Goal: Check status: Check status

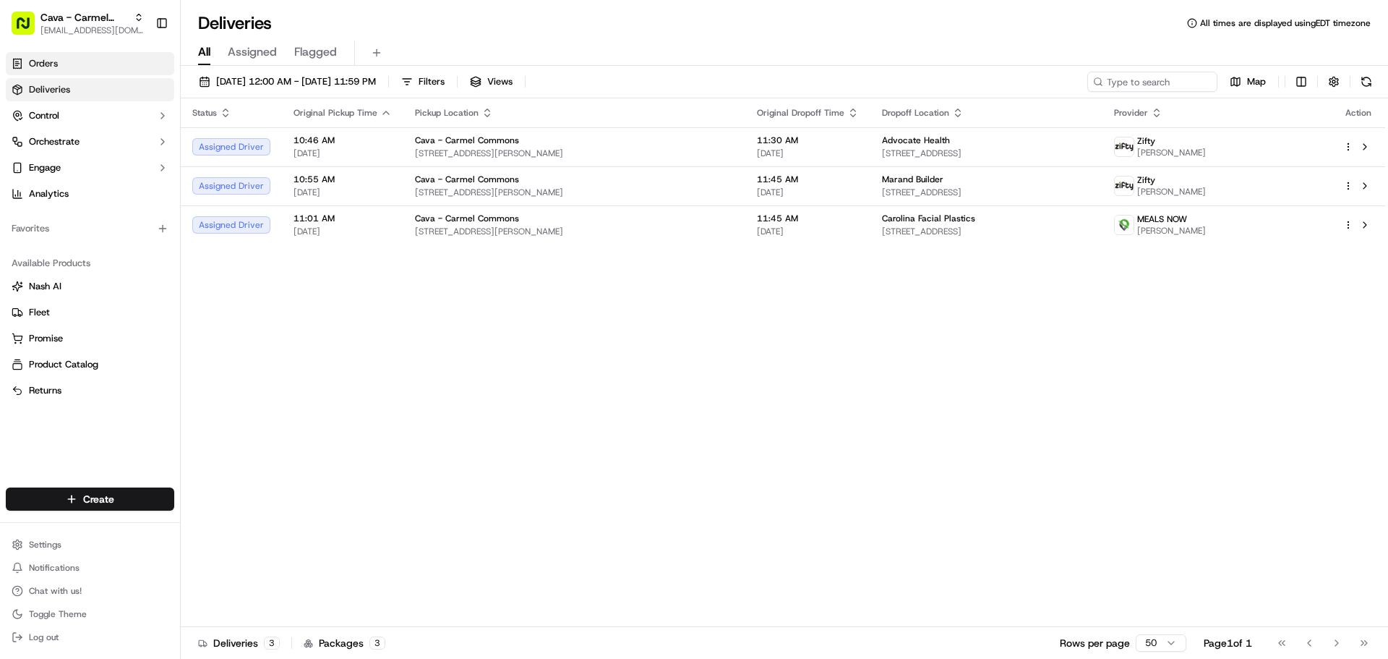
click at [40, 63] on span "Orders" at bounding box center [43, 63] width 29 height 13
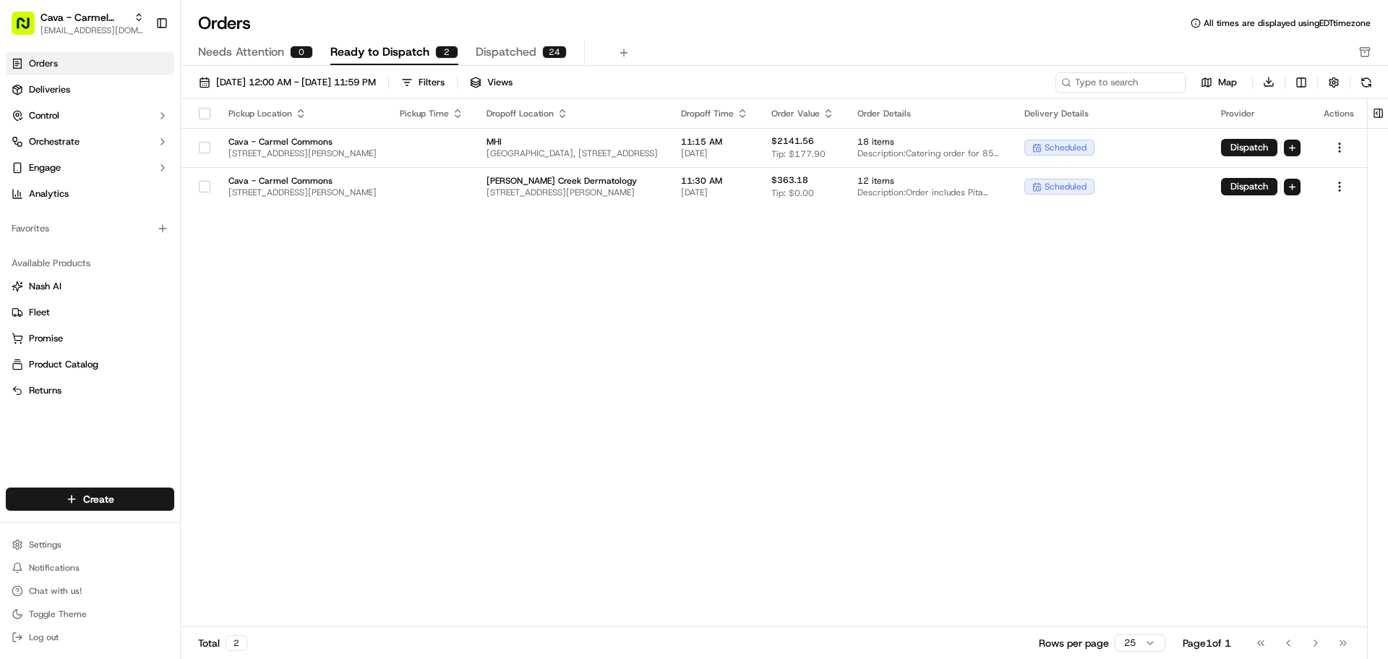
click at [199, 112] on button "button" at bounding box center [205, 114] width 12 height 12
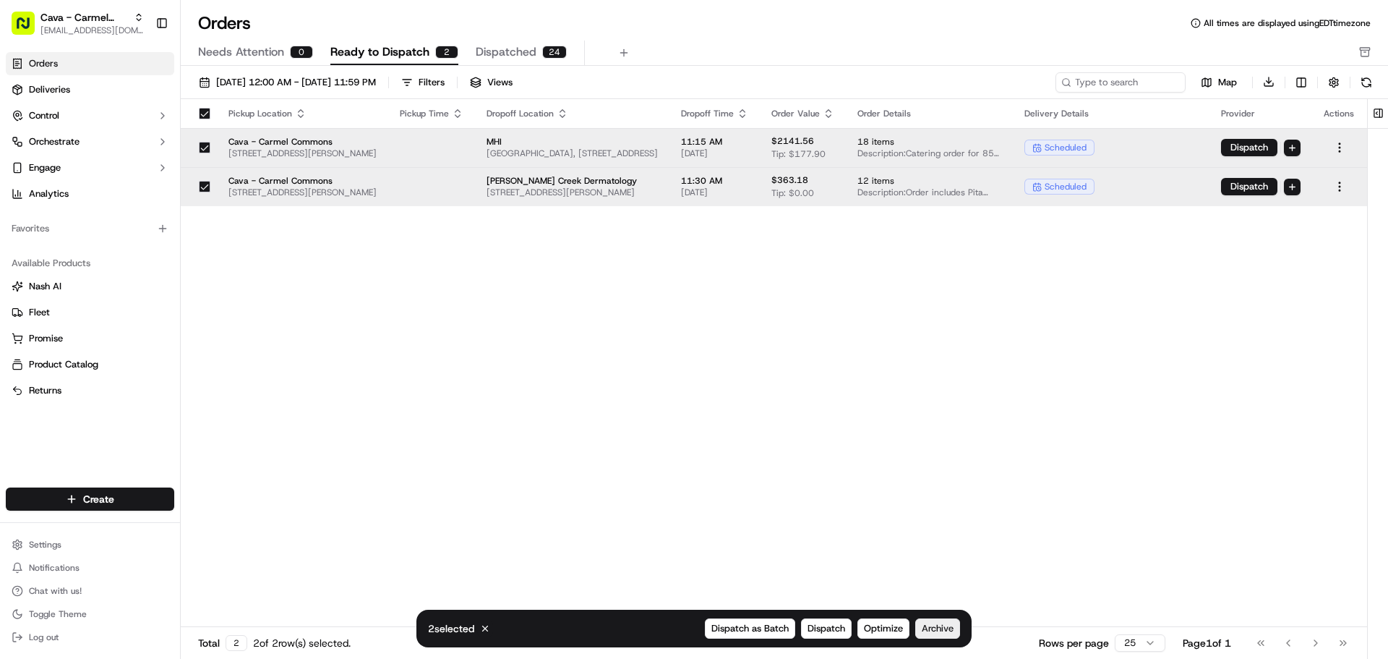
click at [949, 628] on span "Archive" at bounding box center [938, 628] width 32 height 13
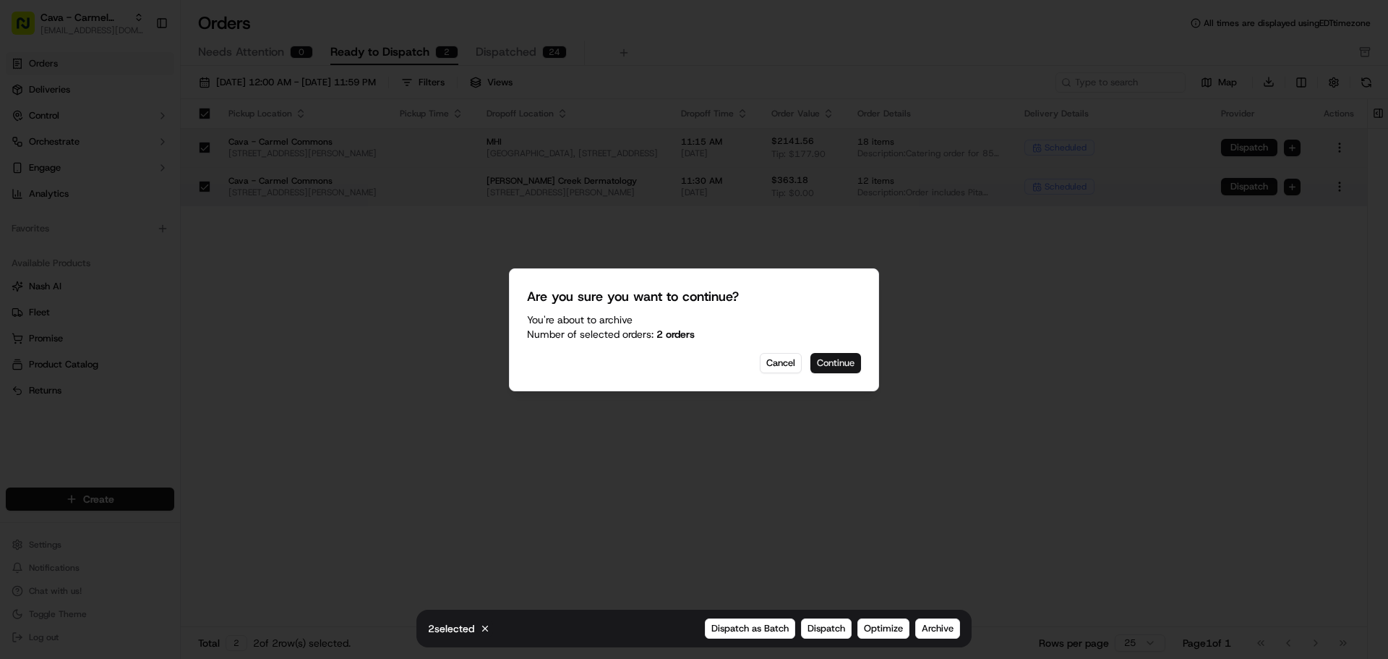
click at [856, 365] on button "Continue" at bounding box center [836, 363] width 51 height 20
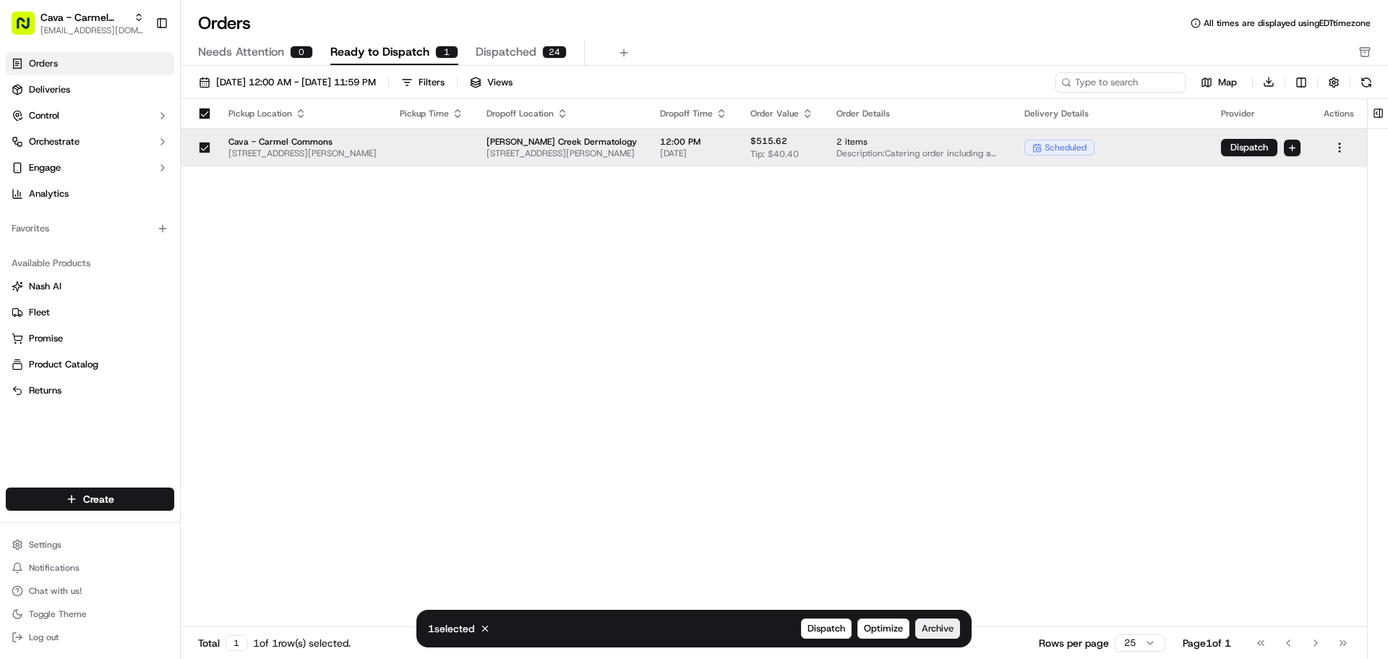
click at [948, 634] on span "Archive" at bounding box center [938, 628] width 32 height 13
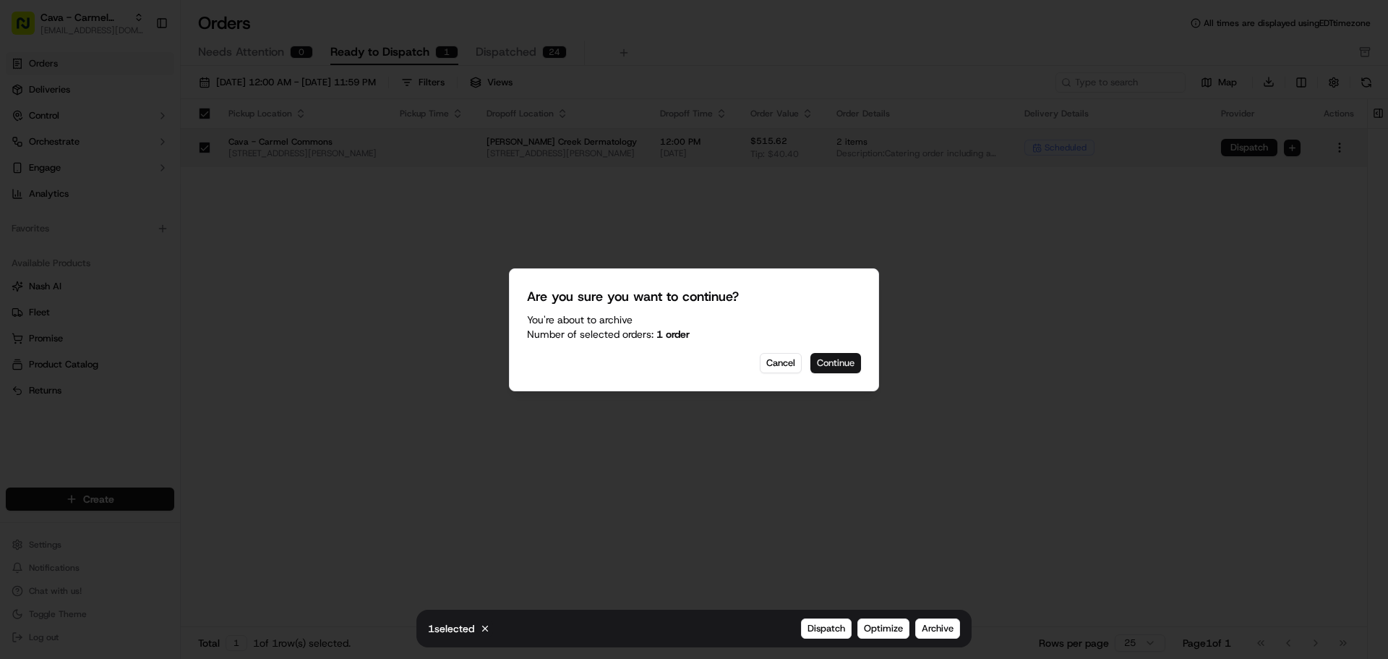
click at [845, 370] on button "Continue" at bounding box center [836, 363] width 51 height 20
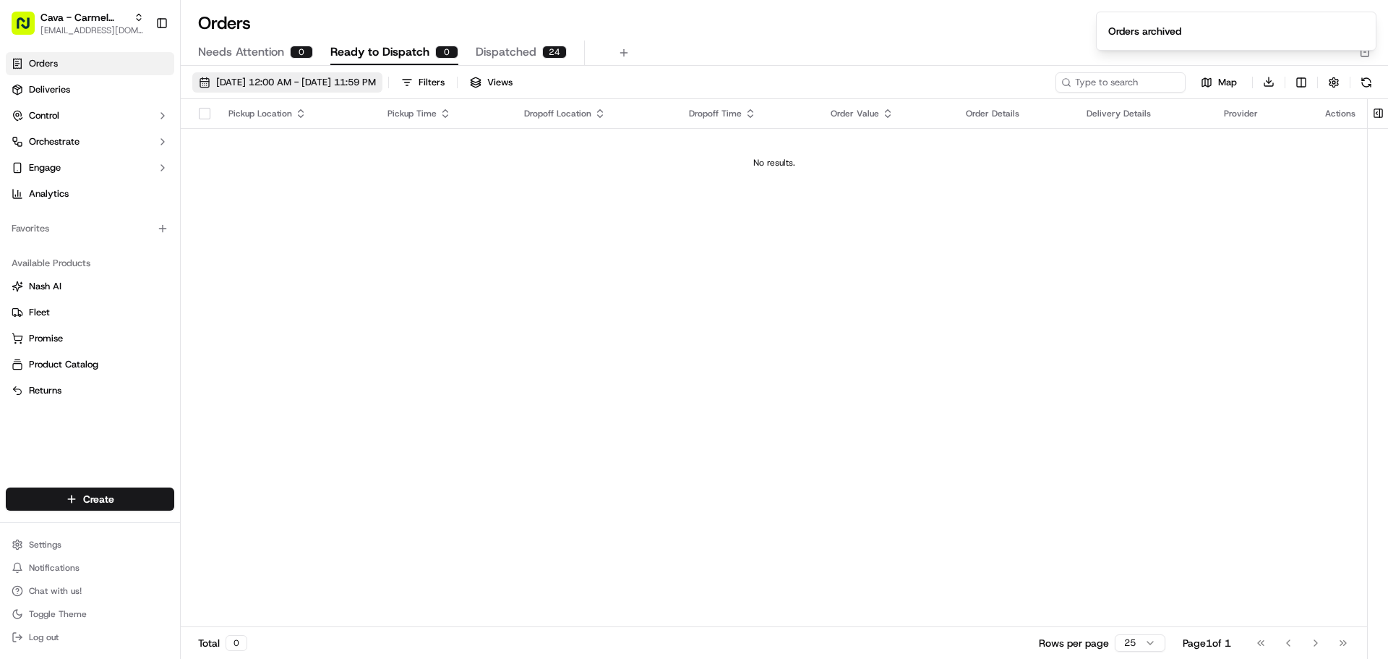
click at [241, 85] on span "[DATE] 12:00 AM - [DATE] 11:59 PM" at bounding box center [296, 82] width 160 height 13
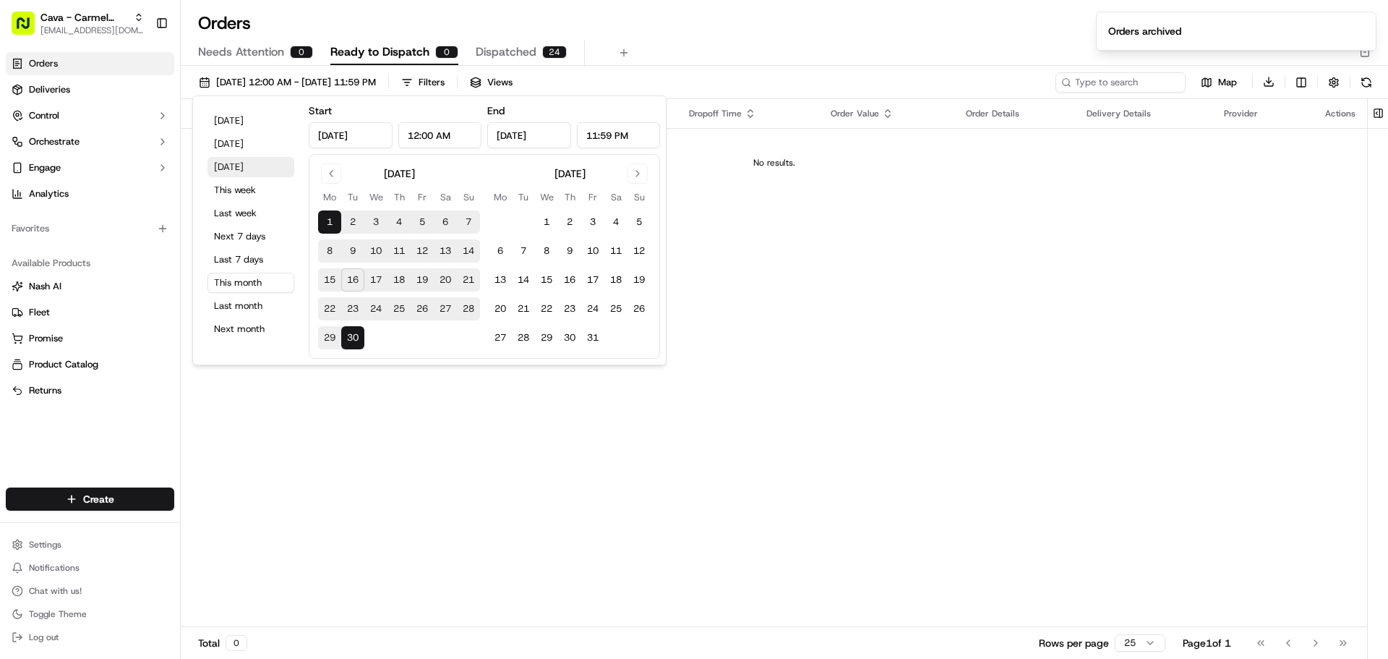
click at [232, 168] on button "[DATE]" at bounding box center [251, 167] width 87 height 20
type input "[DATE]"
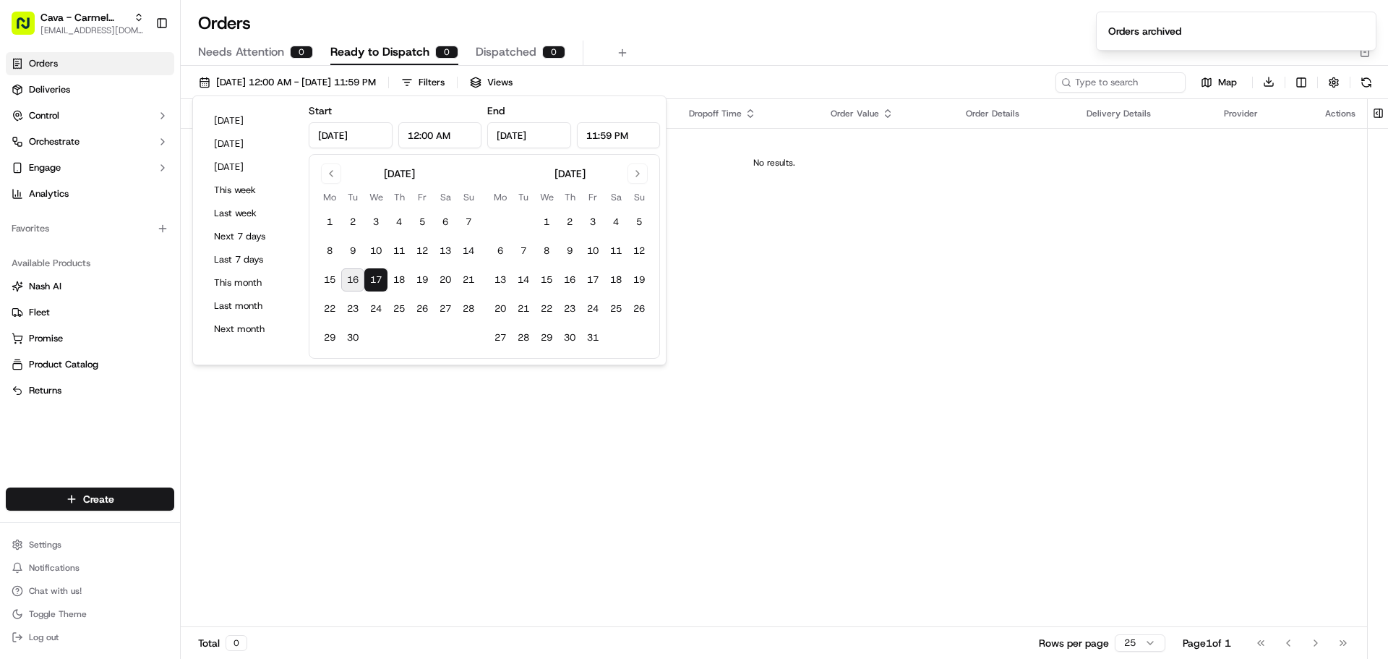
click at [899, 440] on div "Pickup Location Pickup Time Dropoff Location Dropoff Time Order Value Order Det…" at bounding box center [774, 363] width 1187 height 529
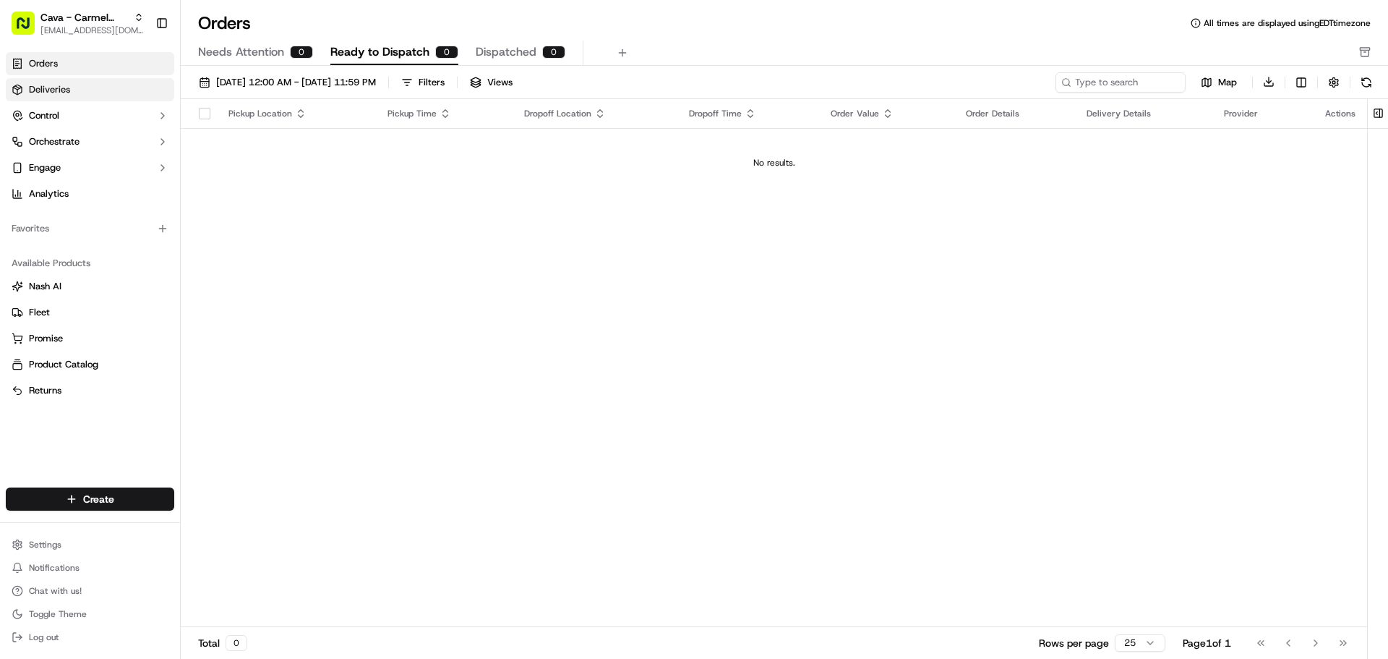
click at [31, 94] on span "Deliveries" at bounding box center [49, 89] width 41 height 13
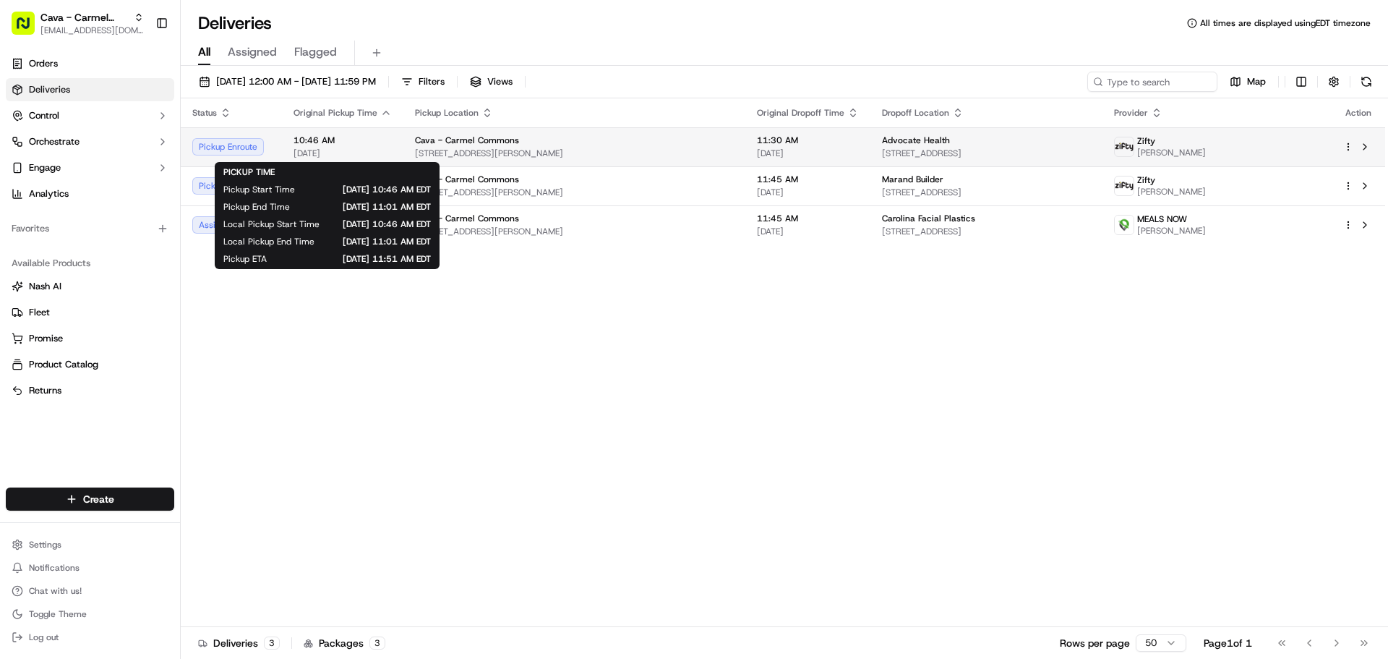
click at [349, 153] on span "[DATE]" at bounding box center [343, 154] width 98 height 12
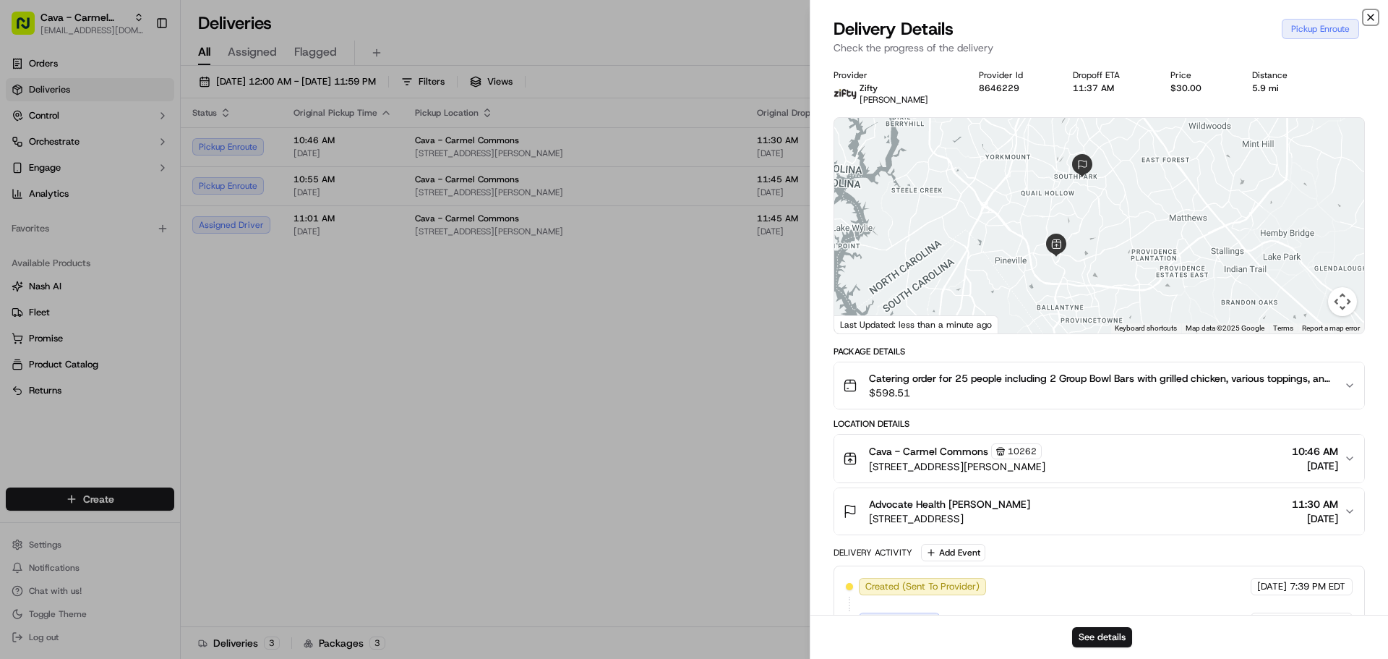
click at [1373, 13] on icon "button" at bounding box center [1371, 18] width 12 height 12
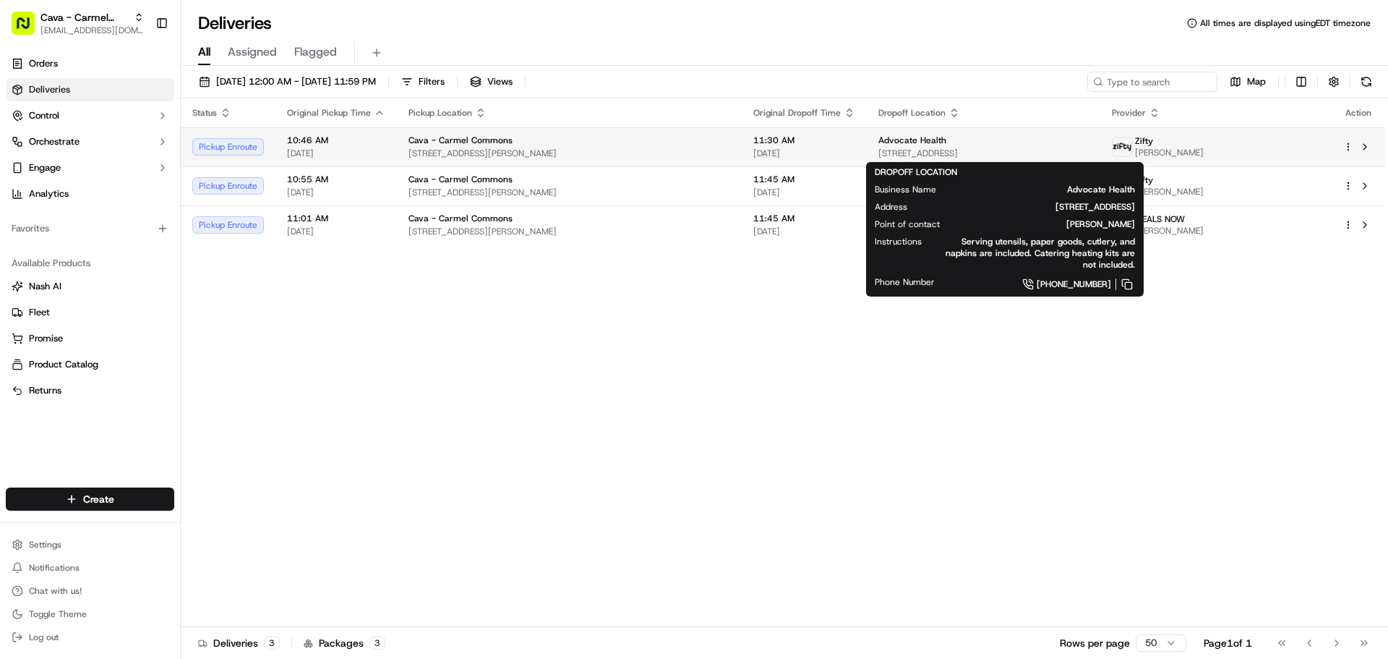
click at [914, 139] on div "Advocate Health" at bounding box center [984, 141] width 211 height 12
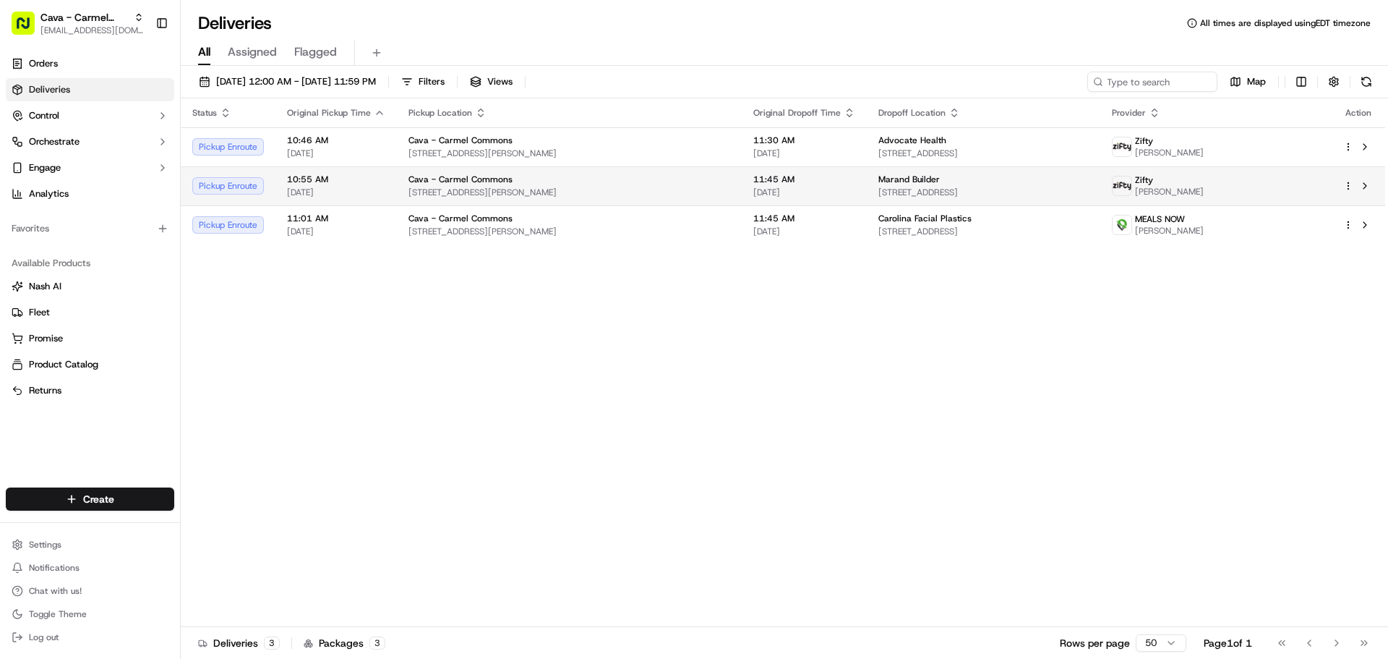
click at [804, 186] on div "11:45 AM [DATE]" at bounding box center [805, 186] width 102 height 25
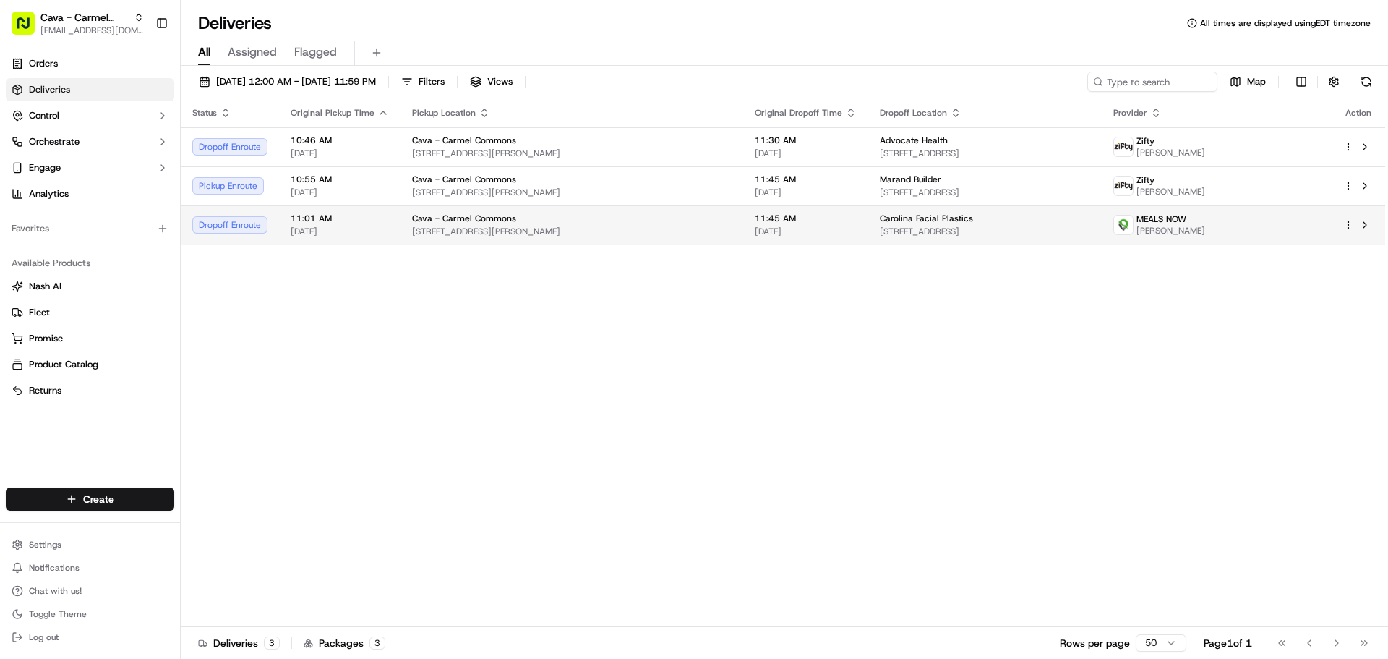
click at [1187, 223] on span "MEALS NOW" at bounding box center [1162, 219] width 50 height 12
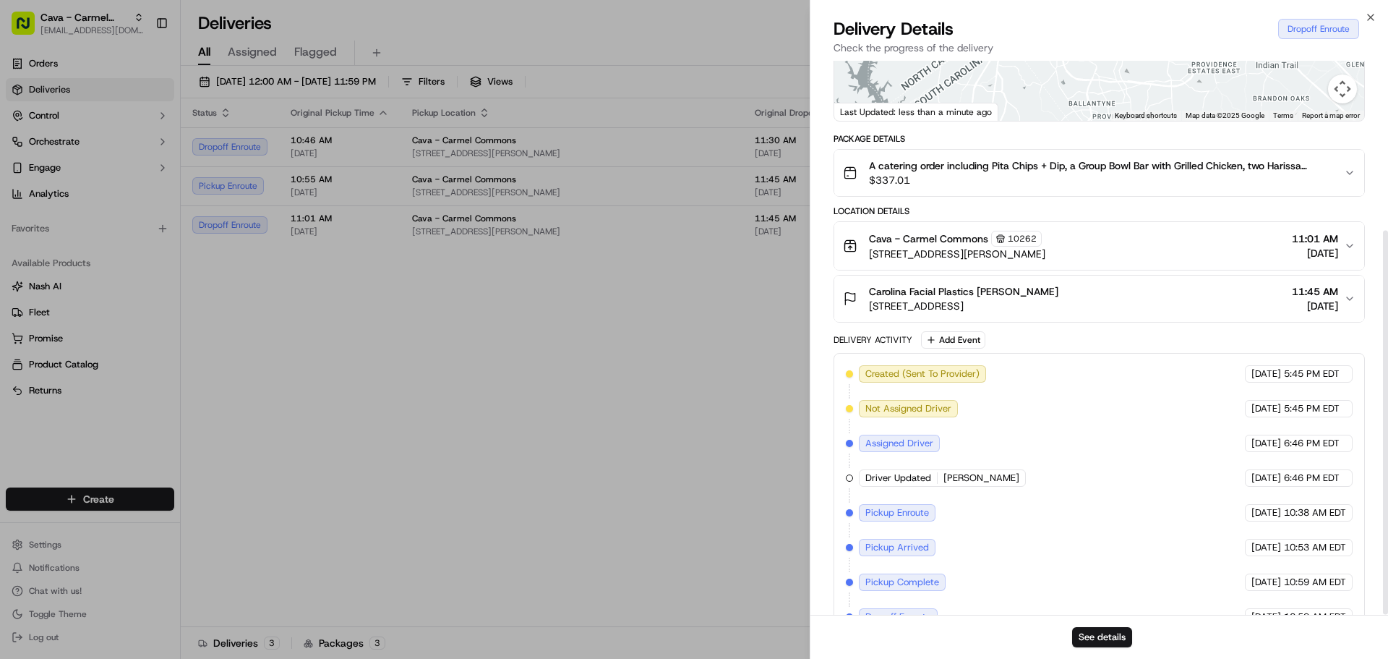
scroll to position [244, 0]
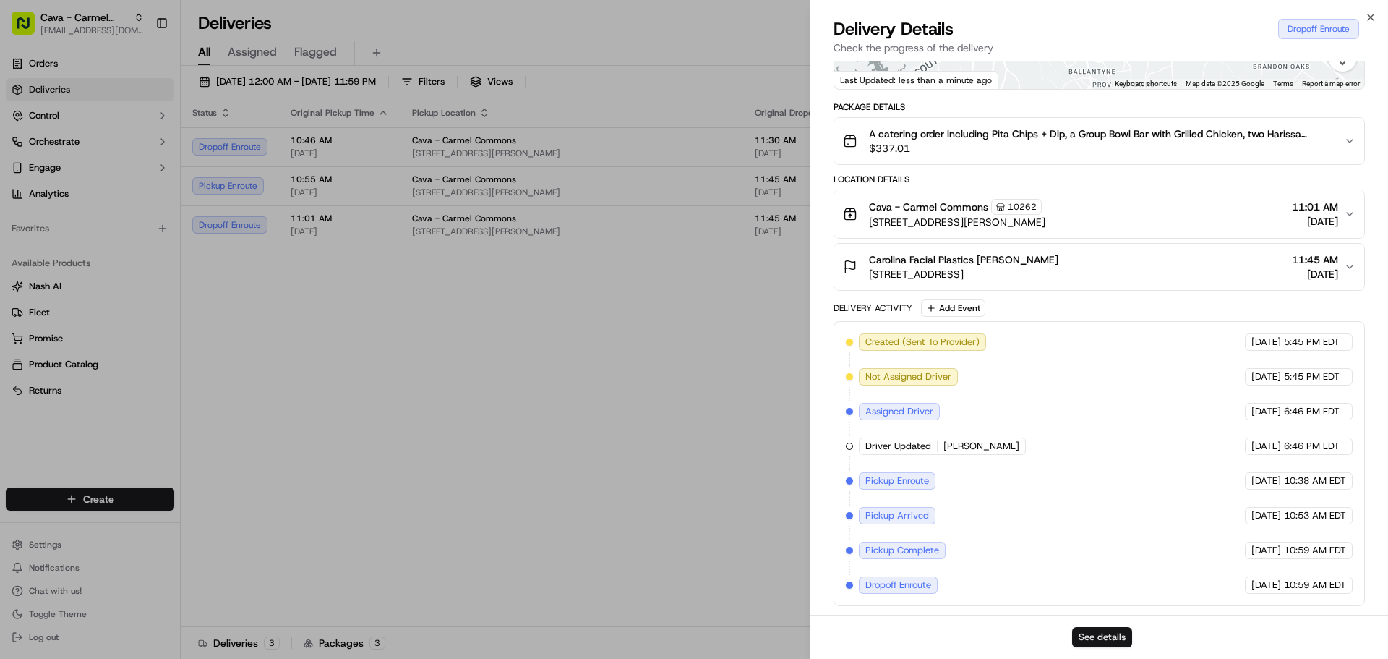
click at [1106, 644] on button "See details" at bounding box center [1102, 637] width 60 height 20
